Goal: Transaction & Acquisition: Subscribe to service/newsletter

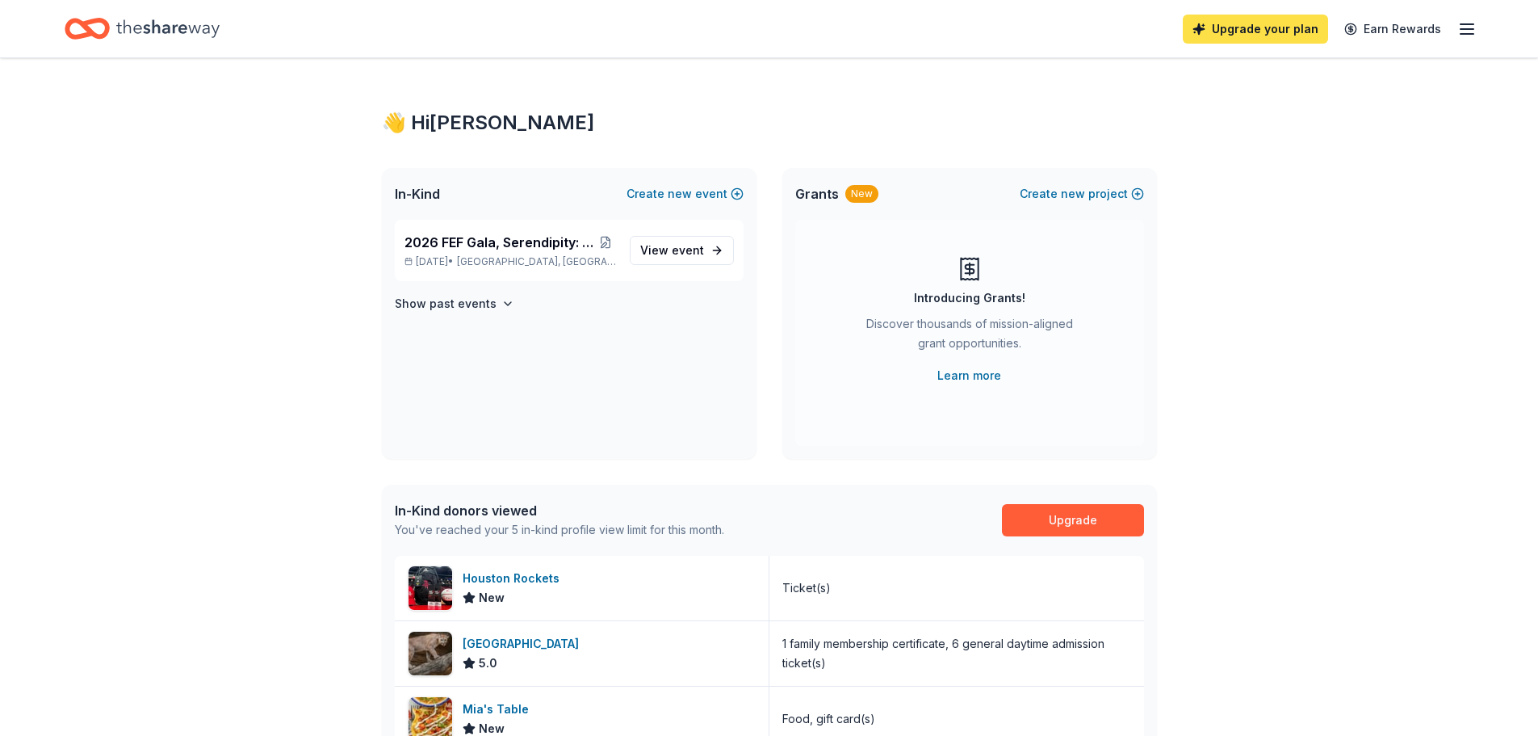
click at [1252, 39] on link "Upgrade your plan" at bounding box center [1255, 29] width 145 height 29
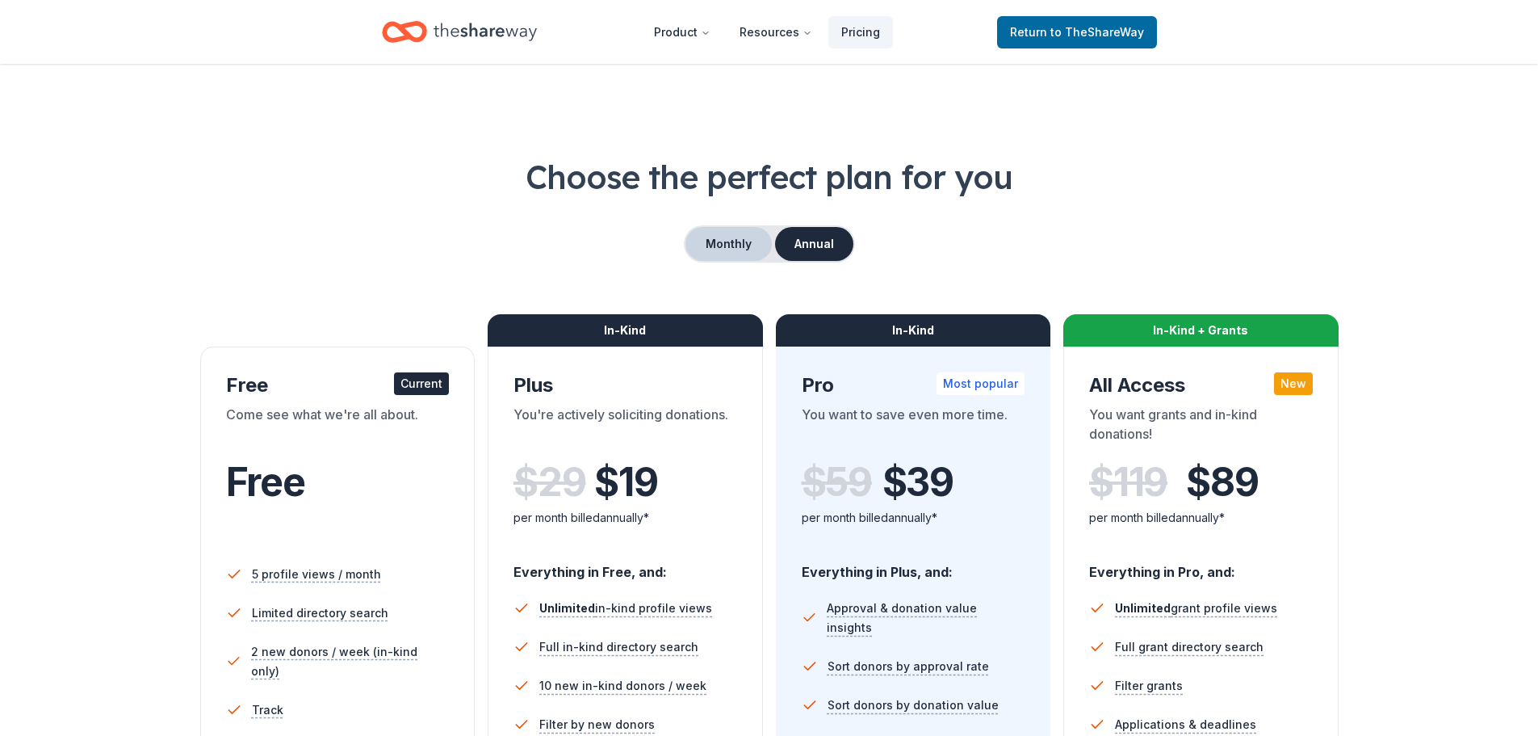
click at [747, 244] on button "Monthly" at bounding box center [729, 244] width 86 height 34
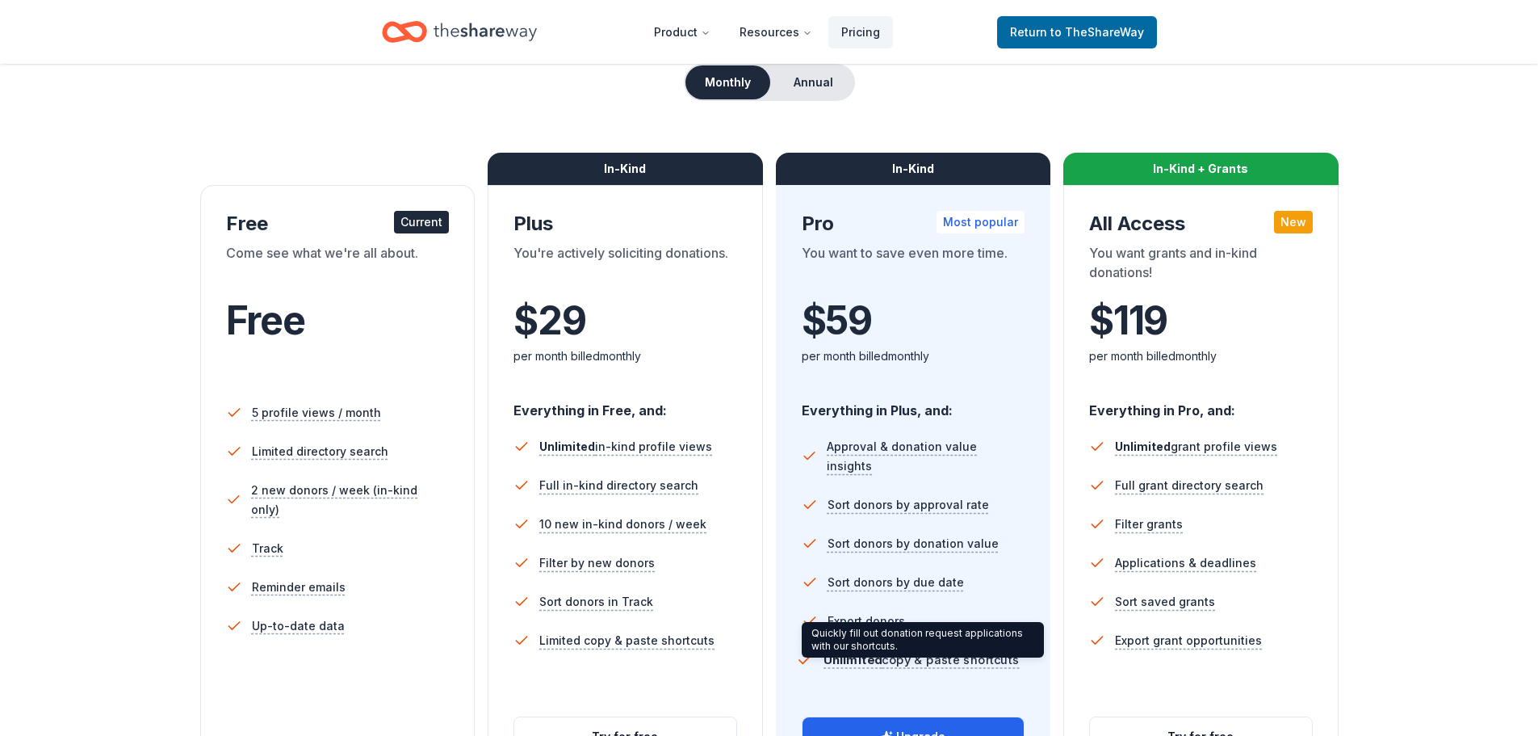
scroll to position [81, 0]
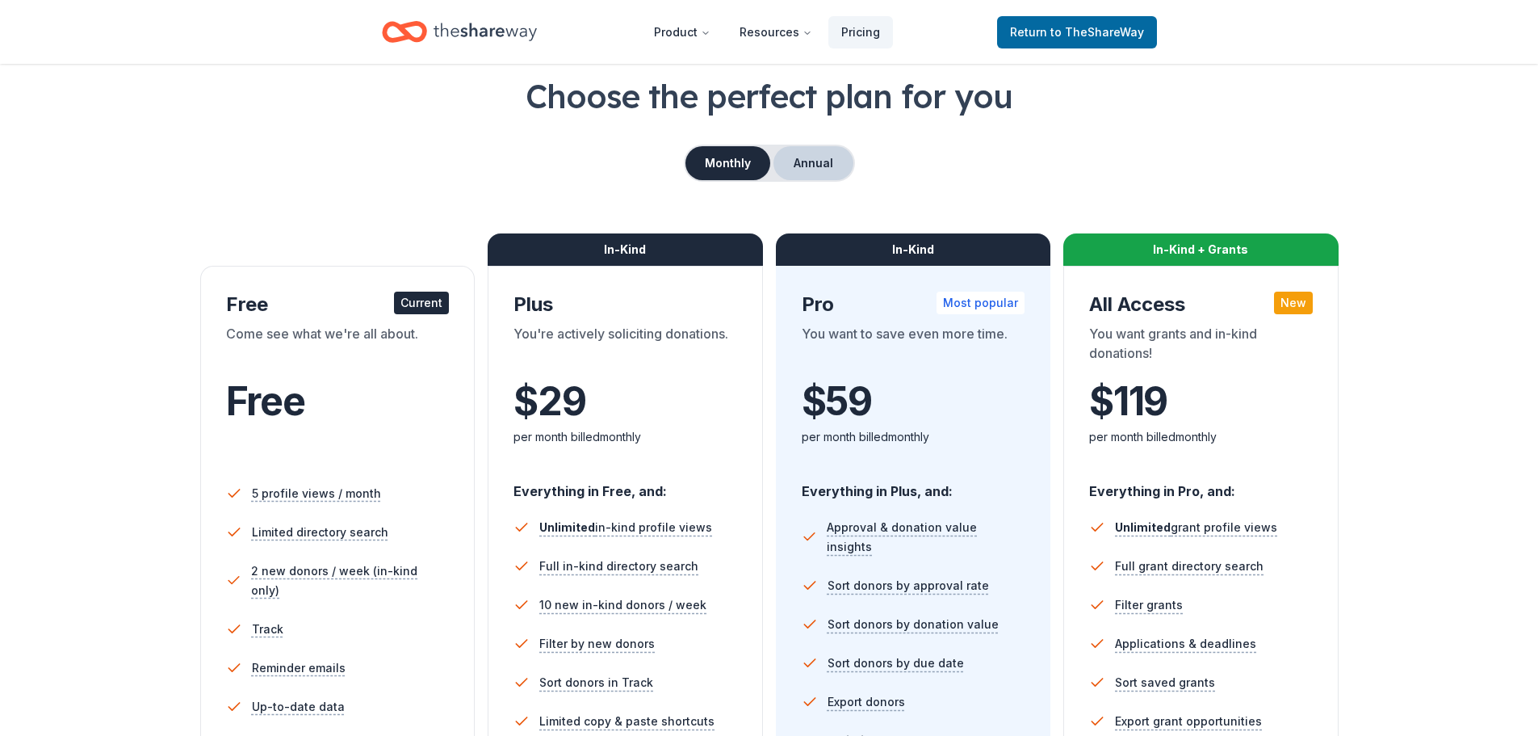
click at [806, 157] on button "Annual" at bounding box center [814, 163] width 80 height 34
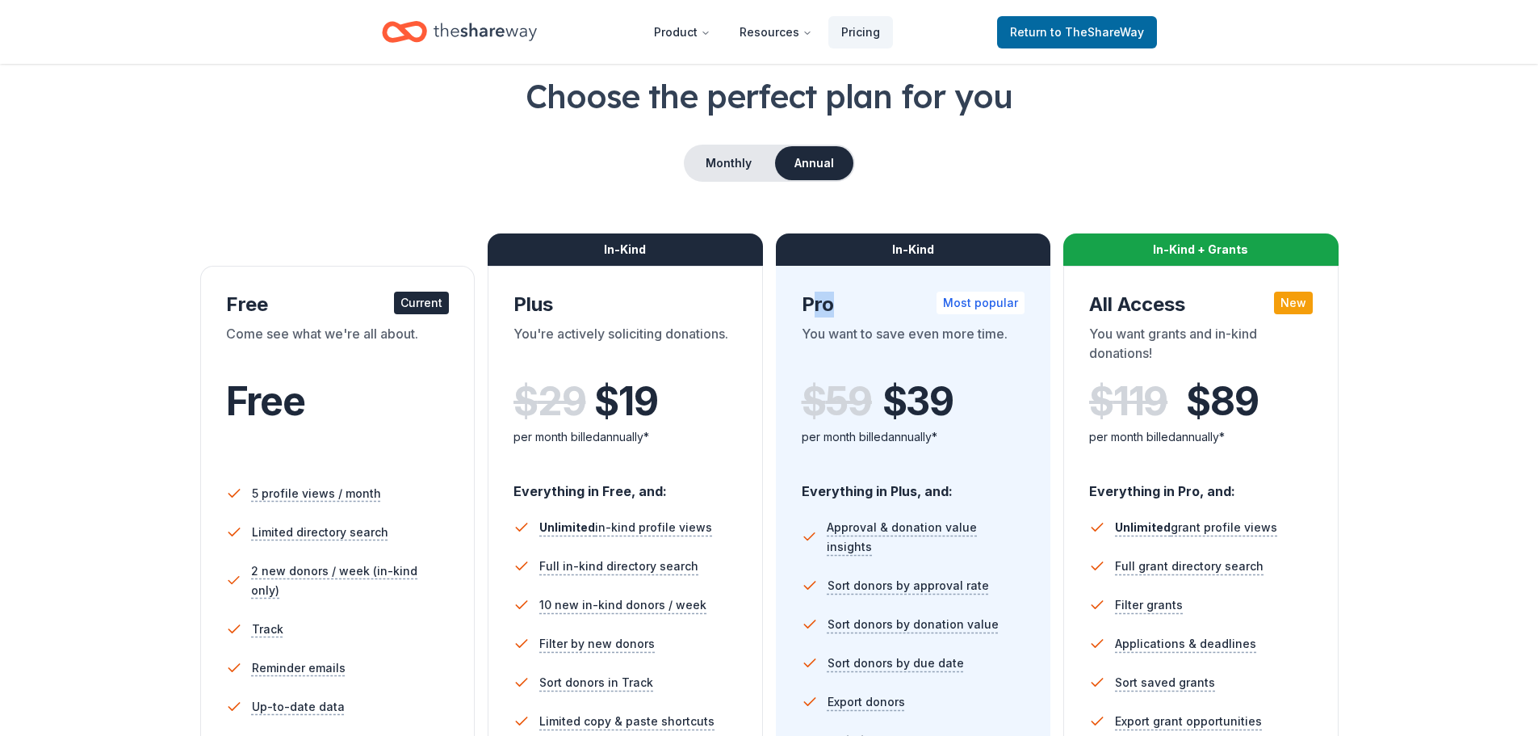
drag, startPoint x: 830, startPoint y: 264, endPoint x: 816, endPoint y: 270, distance: 15.9
click at [816, 270] on div "Choose the perfect plan for you Monthly Annual Free Current Come see what we're…" at bounding box center [769, 468] width 1409 height 790
click at [752, 160] on button "Monthly" at bounding box center [729, 163] width 86 height 34
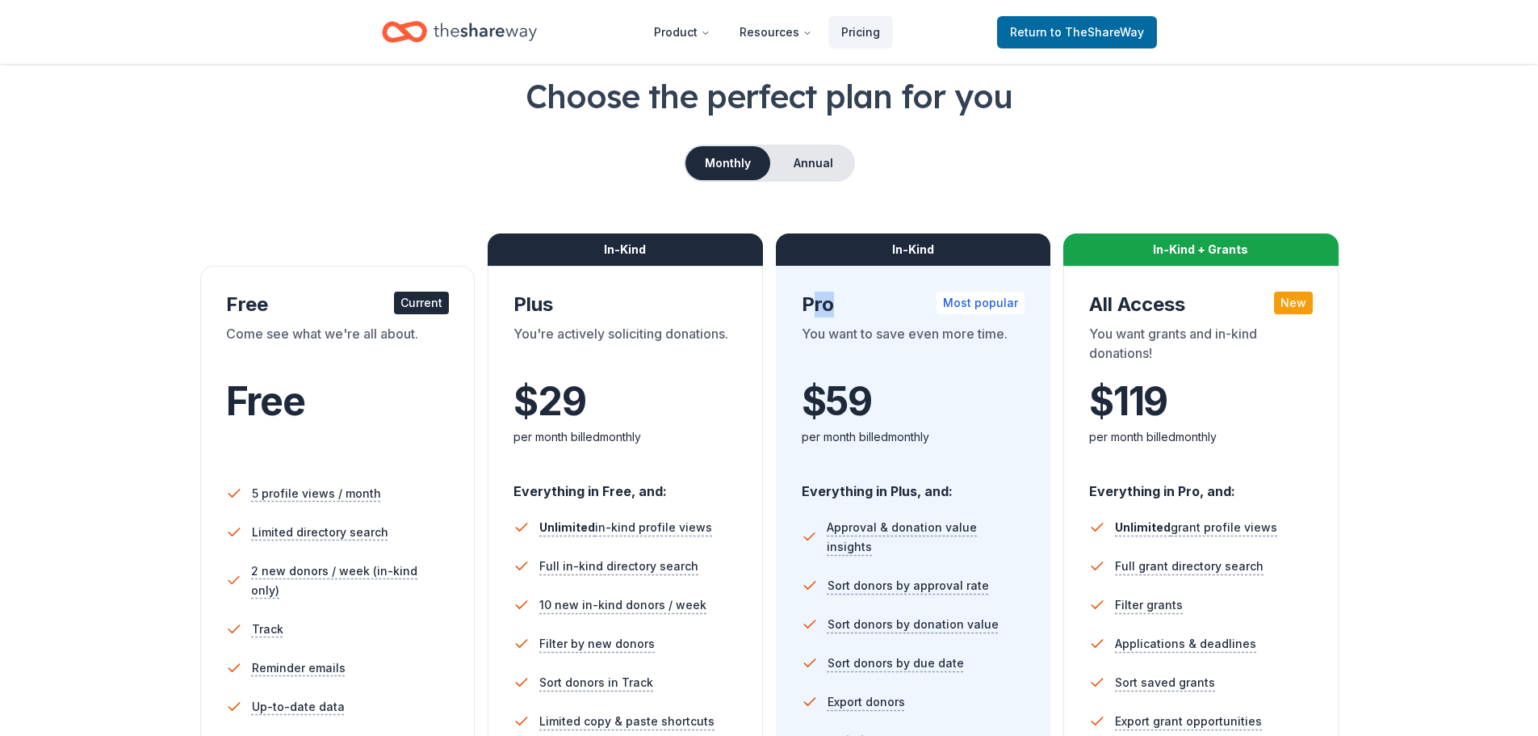
click at [747, 164] on button "Monthly" at bounding box center [728, 163] width 85 height 34
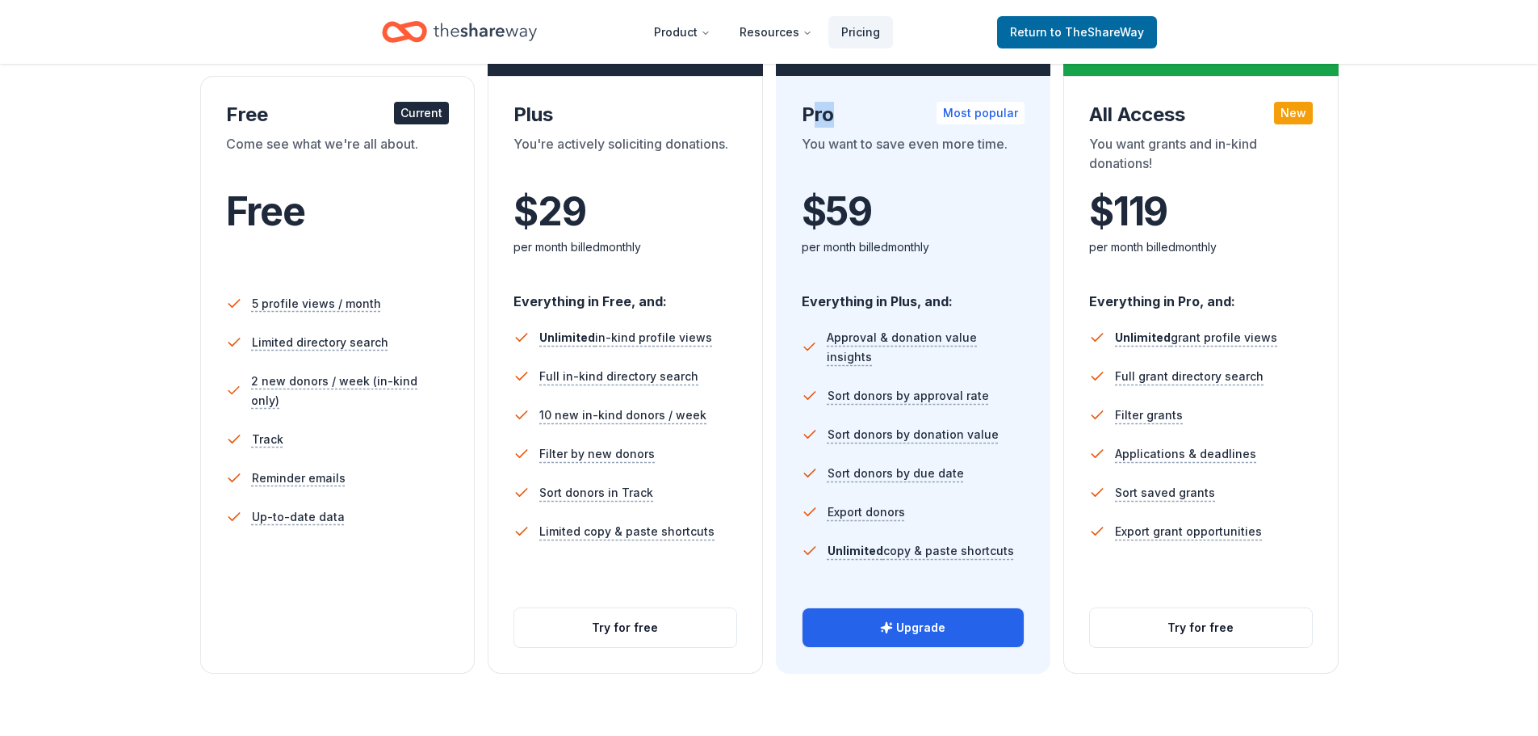
scroll to position [242, 0]
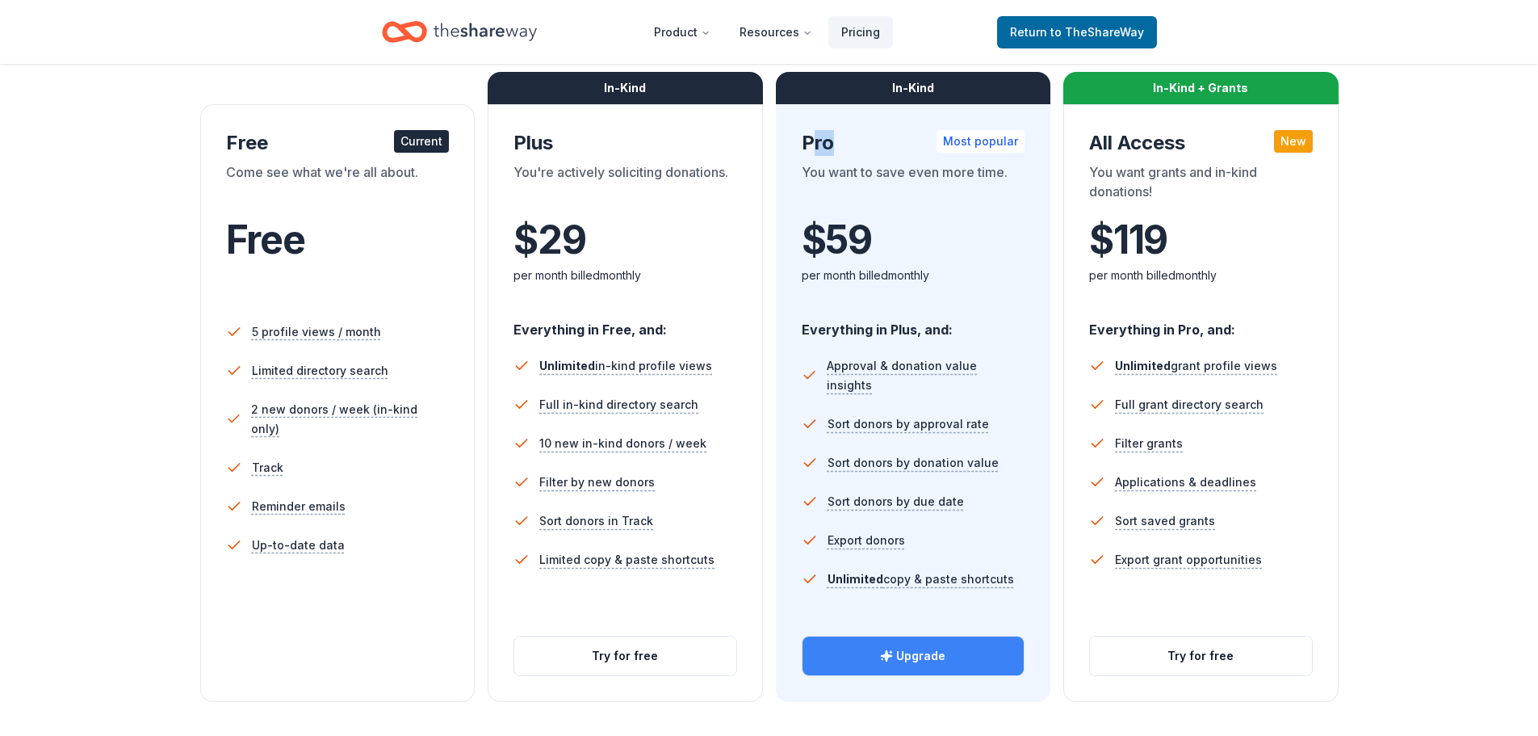
click at [878, 654] on button "Upgrade" at bounding box center [914, 655] width 222 height 39
